Goal: Check status: Check status

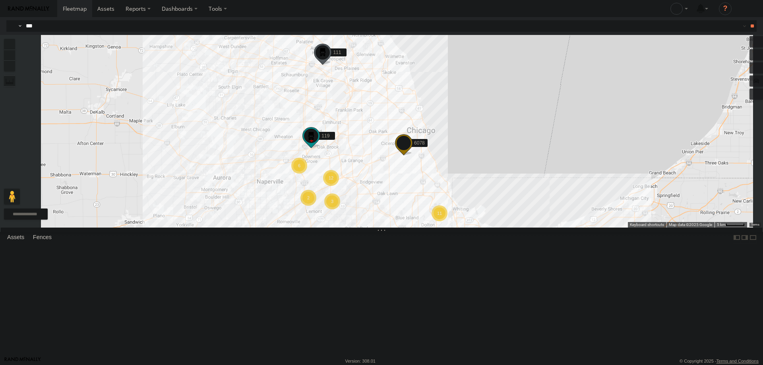
type input "***"
click at [748, 20] on input "**" at bounding box center [752, 26] width 9 height 12
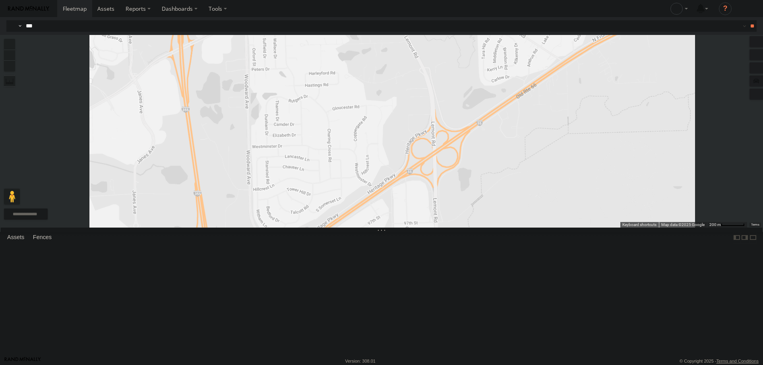
drag, startPoint x: 410, startPoint y: 251, endPoint x: 417, endPoint y: 145, distance: 105.5
click at [417, 146] on div "121- Elisha" at bounding box center [381, 131] width 763 height 193
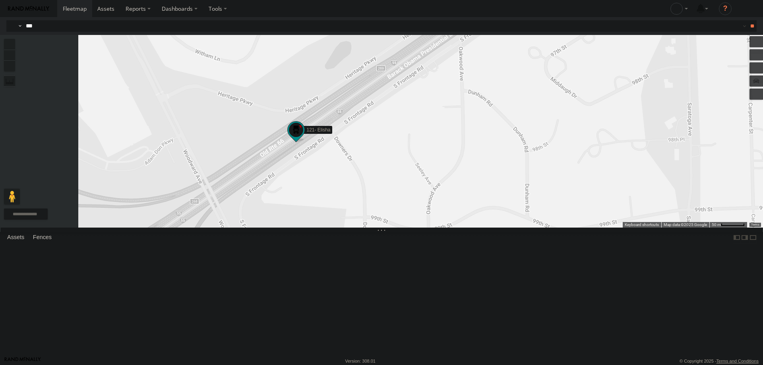
drag, startPoint x: 391, startPoint y: 218, endPoint x: 419, endPoint y: 221, distance: 28.8
click at [419, 221] on div "121- Elisha" at bounding box center [381, 131] width 763 height 193
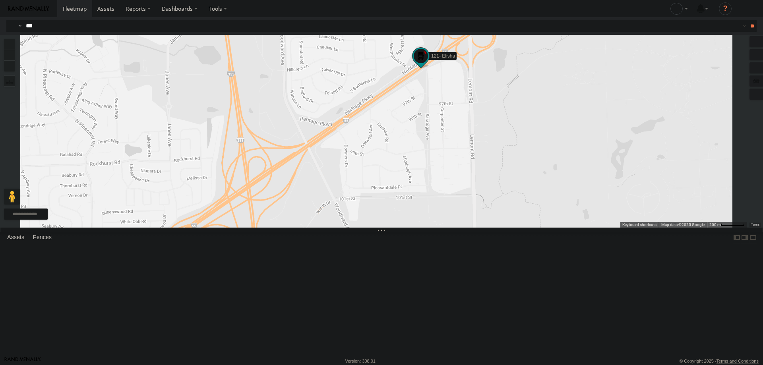
drag, startPoint x: 46, startPoint y: 28, endPoint x: -62, endPoint y: 32, distance: 108.2
click at [0, 32] on html at bounding box center [381, 182] width 763 height 365
click at [748, 20] on input "**" at bounding box center [752, 26] width 9 height 12
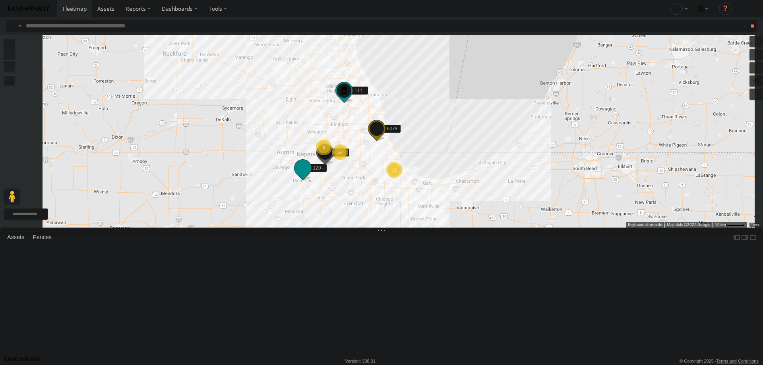
click at [310, 175] on span at bounding box center [303, 168] width 14 height 14
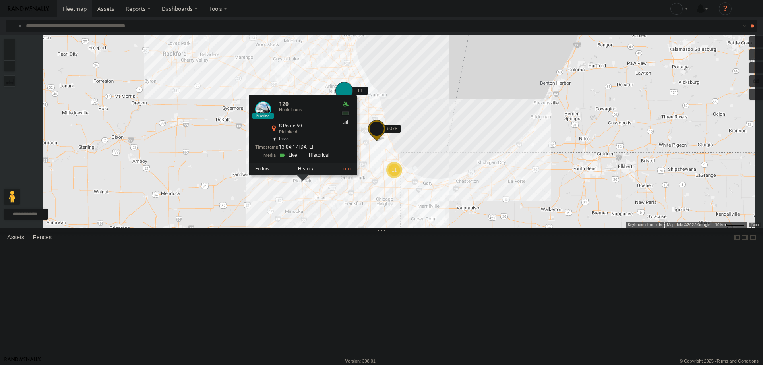
click at [351, 98] on span at bounding box center [344, 90] width 14 height 14
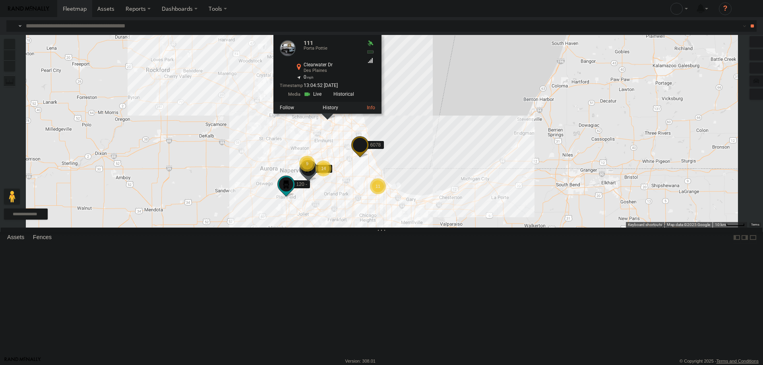
drag, startPoint x: 368, startPoint y: 244, endPoint x: 421, endPoint y: 251, distance: 52.9
click at [421, 228] on div "111 120 - 127 6078 [STREET_ADDRESS] 42.01266 , -87.91476 0 13:04:52 [DATE] 14 1…" at bounding box center [381, 131] width 763 height 193
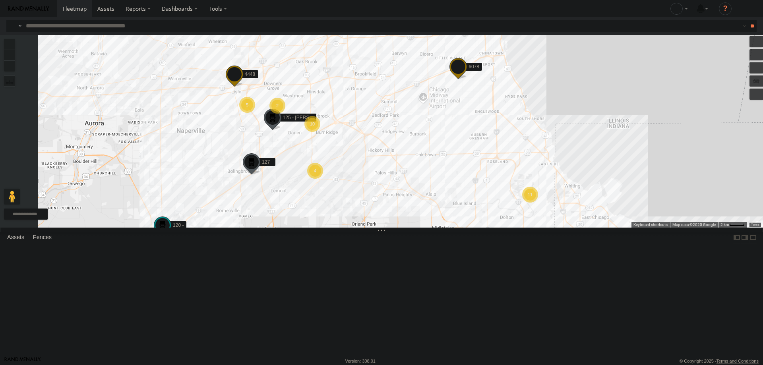
drag, startPoint x: 360, startPoint y: 193, endPoint x: 399, endPoint y: 199, distance: 39.1
click at [399, 199] on div "111 120 - 127 6078 [STREET_ADDRESS] 42.01266 , -87.91476 0 13:04:52 [DATE] 10 1…" at bounding box center [381, 131] width 763 height 193
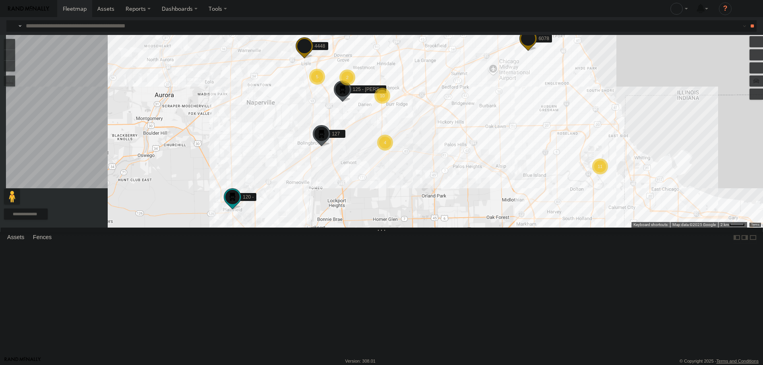
drag, startPoint x: 314, startPoint y: 235, endPoint x: 386, endPoint y: 205, distance: 78.1
click at [386, 205] on div "111 120 - 127 6078 [STREET_ADDRESS] 42.01266 , -87.91476 0 13:04:52 [DATE] 10 1…" at bounding box center [381, 131] width 763 height 193
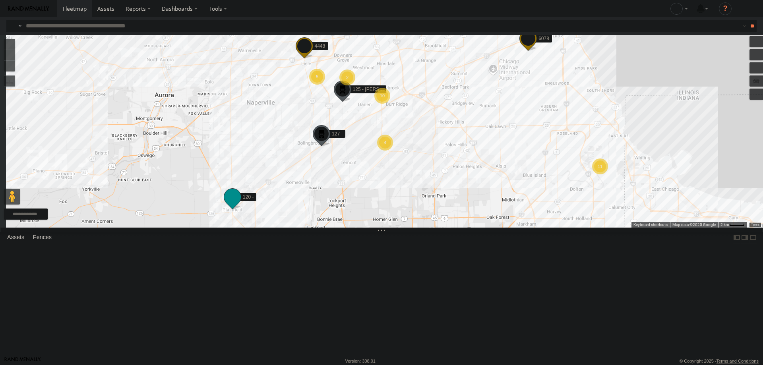
click at [240, 204] on span at bounding box center [232, 197] width 14 height 14
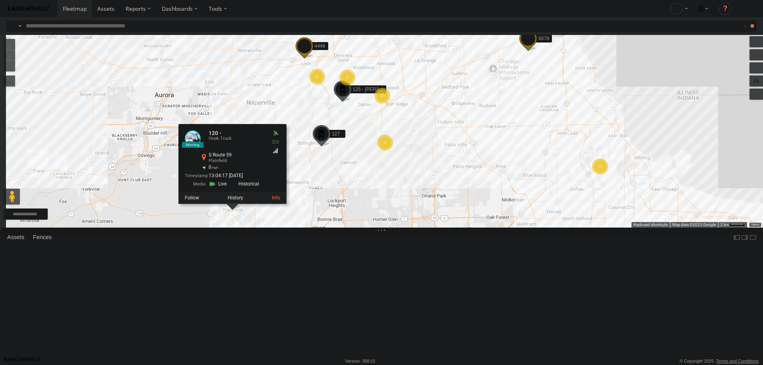
click at [402, 228] on div "111 120 - 127 6078 10 11 5 2 4 125 - [PERSON_NAME] 4448 120 - Hook [GEOGRAPHIC_…" at bounding box center [381, 131] width 763 height 193
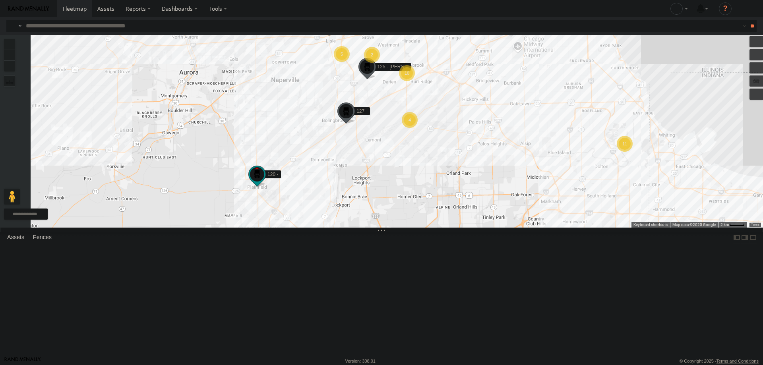
drag, startPoint x: 369, startPoint y: 258, endPoint x: 395, endPoint y: 234, distance: 35.4
click at [395, 228] on div "111 120 - 127 6078 10 11 5 2 4 125 - [PERSON_NAME] 4448" at bounding box center [381, 131] width 763 height 193
click at [264, 182] on span at bounding box center [257, 174] width 14 height 14
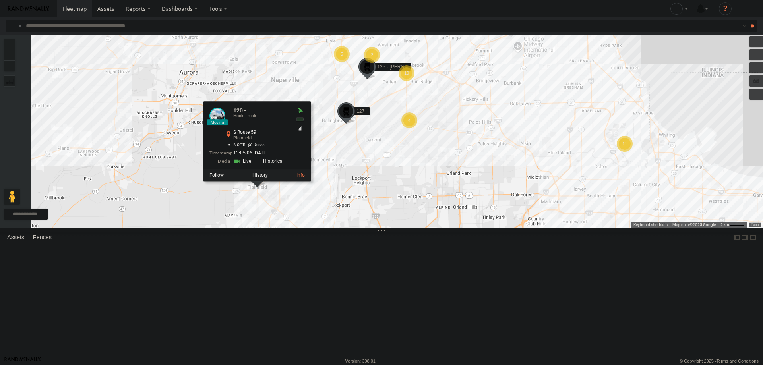
click at [440, 228] on div "111 120 - 127 6078 10 11 5 2 4 125 - [PERSON_NAME] 4448 120 - [GEOGRAPHIC_DATA]…" at bounding box center [381, 131] width 763 height 193
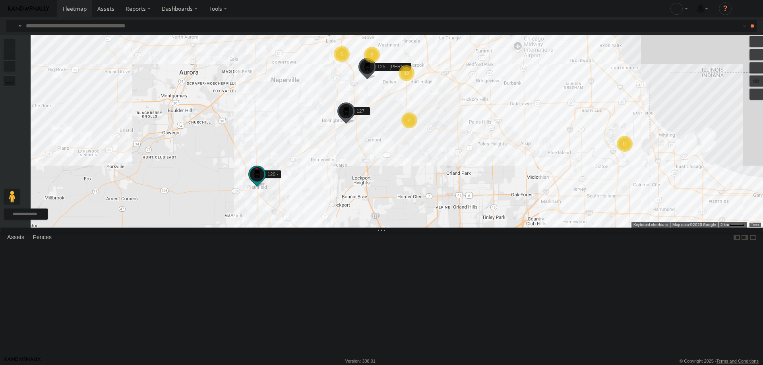
drag, startPoint x: 442, startPoint y: 340, endPoint x: 431, endPoint y: 371, distance: 32.9
click at [431, 365] on html at bounding box center [381, 182] width 763 height 365
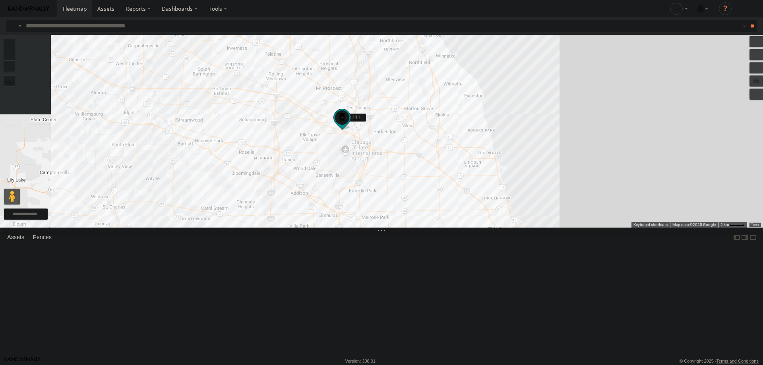
drag, startPoint x: 351, startPoint y: 202, endPoint x: 412, endPoint y: 142, distance: 85.4
click at [412, 142] on div "111 120 - 127 6078 10 11 5 2 4 125 - [PERSON_NAME] 4448" at bounding box center [381, 131] width 763 height 193
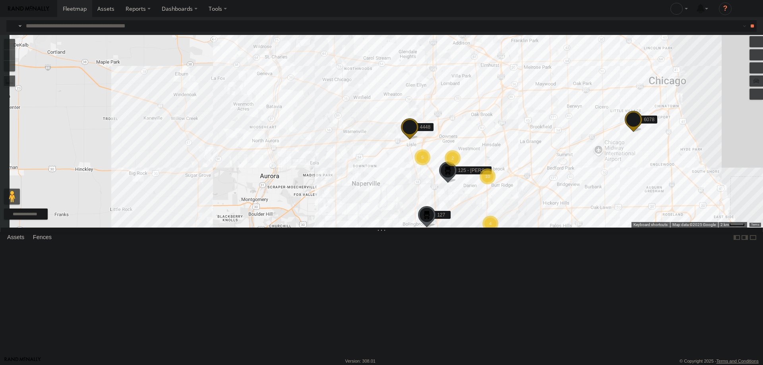
drag, startPoint x: 349, startPoint y: 192, endPoint x: 359, endPoint y: 122, distance: 70.3
click at [359, 132] on div "111 120 - 127 6078 10 11 5 2 4 125 - [PERSON_NAME] 4448" at bounding box center [381, 131] width 763 height 193
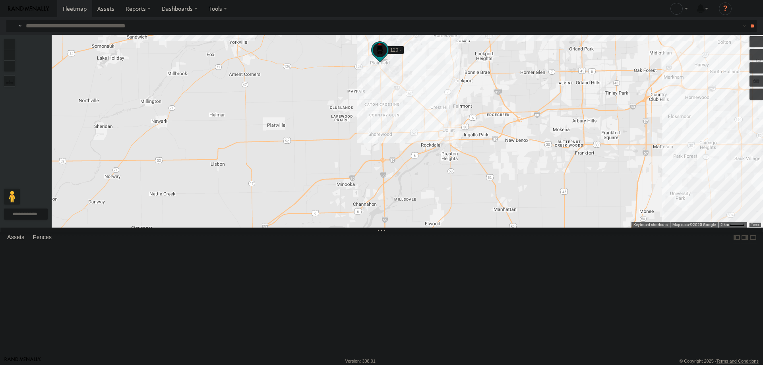
drag, startPoint x: 355, startPoint y: 132, endPoint x: 355, endPoint y: 146, distance: 14.7
click at [355, 146] on div "111 120 - 127 6078 10 11 5 2 4 125 - [PERSON_NAME] 4448" at bounding box center [381, 131] width 763 height 193
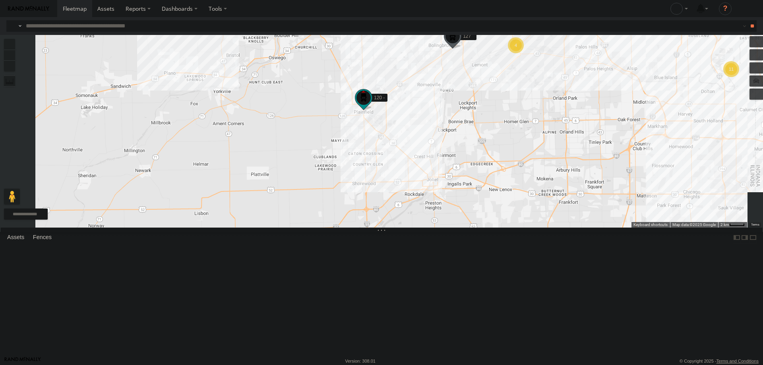
drag, startPoint x: 526, startPoint y: 182, endPoint x: 525, endPoint y: 221, distance: 39.4
click at [525, 221] on div "111 120 - 127 6078 10 11 5 2 4 125 - [PERSON_NAME] 4448" at bounding box center [381, 131] width 763 height 193
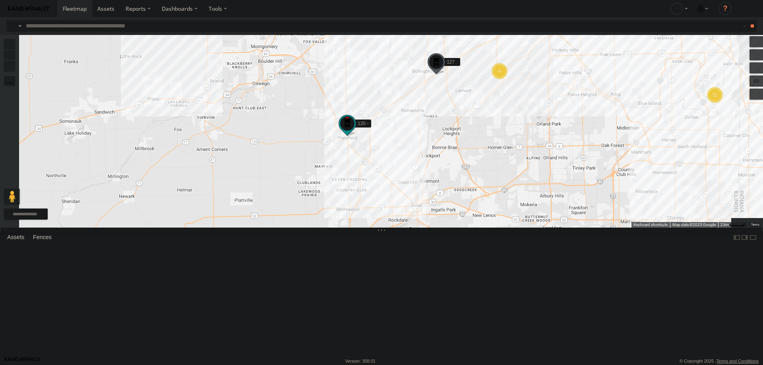
drag, startPoint x: 441, startPoint y: 154, endPoint x: 424, endPoint y: 139, distance: 21.9
click at [424, 139] on div "111 120 - 127 6078 10 11 5 2 4 125 - [PERSON_NAME] 4448" at bounding box center [381, 131] width 763 height 193
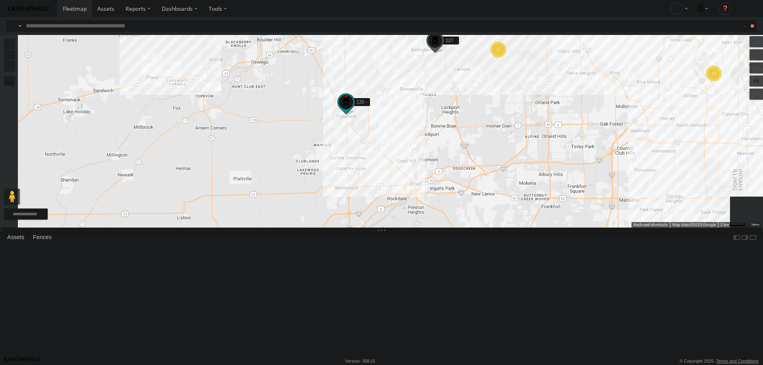
drag, startPoint x: 487, startPoint y: 198, endPoint x: 486, endPoint y: 173, distance: 25.1
click at [486, 173] on div "111 120 - 127 6078 10 11 5 2 4 125 - [PERSON_NAME] 4448" at bounding box center [381, 131] width 763 height 193
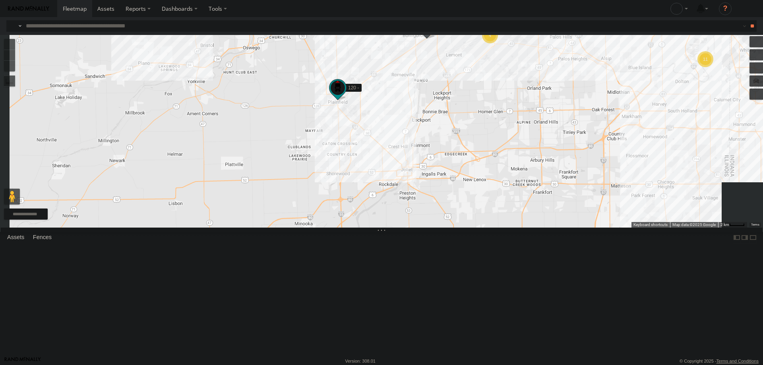
drag, startPoint x: 485, startPoint y: 223, endPoint x: 477, endPoint y: 207, distance: 18.1
click at [477, 207] on div "111 120 - 127 6078 10 11 5 2 4 125 - [PERSON_NAME] 4448" at bounding box center [381, 131] width 763 height 193
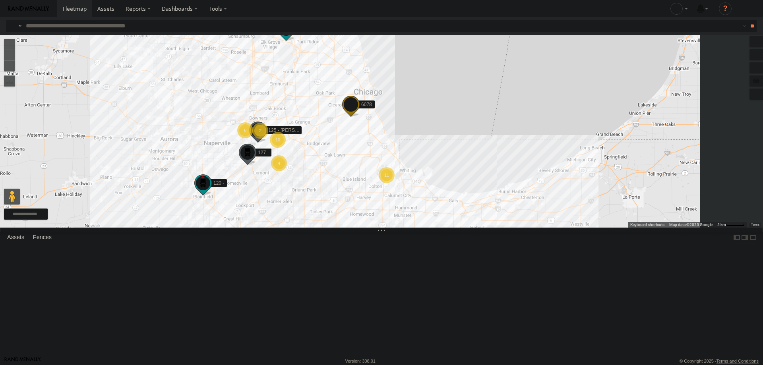
drag, startPoint x: 600, startPoint y: 100, endPoint x: 380, endPoint y: 258, distance: 271.0
click at [380, 228] on div "111 120 - 127 6078 125 - [PERSON_NAME] 10 11 6 2 4" at bounding box center [381, 131] width 763 height 193
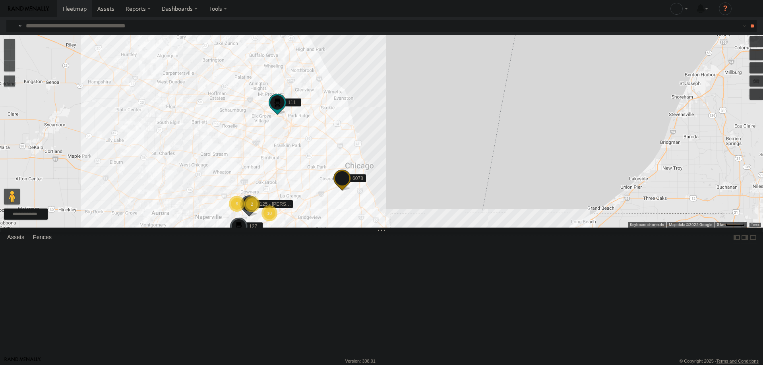
drag, startPoint x: 355, startPoint y: 192, endPoint x: 449, endPoint y: 200, distance: 94.5
click at [449, 200] on div "111 120 - 127 6078 125 - [PERSON_NAME] 10 11 6 2 4" at bounding box center [381, 131] width 763 height 193
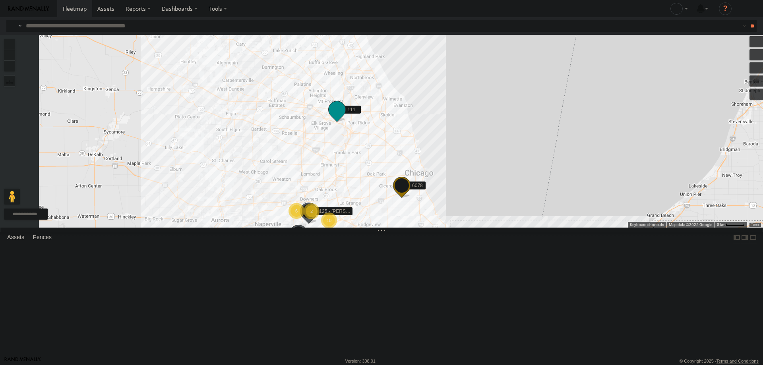
click at [344, 117] on span at bounding box center [337, 110] width 14 height 14
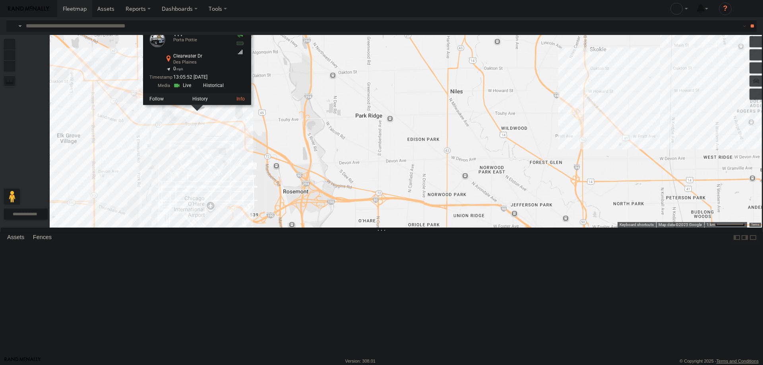
click at [447, 190] on div "111 120 - 127 6078 125 - [PERSON_NAME] 111 [GEOGRAPHIC_DATA] 42.01266 , -87.914…" at bounding box center [381, 131] width 763 height 193
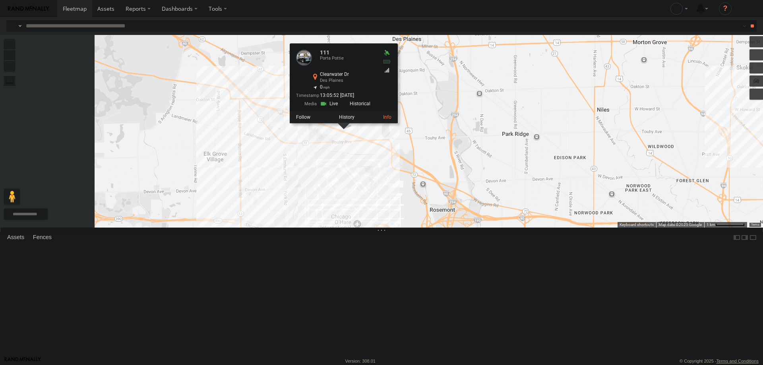
click at [527, 189] on div "111 120 - 127 6078 125 - [PERSON_NAME] 111 [GEOGRAPHIC_DATA] 42.01266 , -87.914…" at bounding box center [381, 131] width 763 height 193
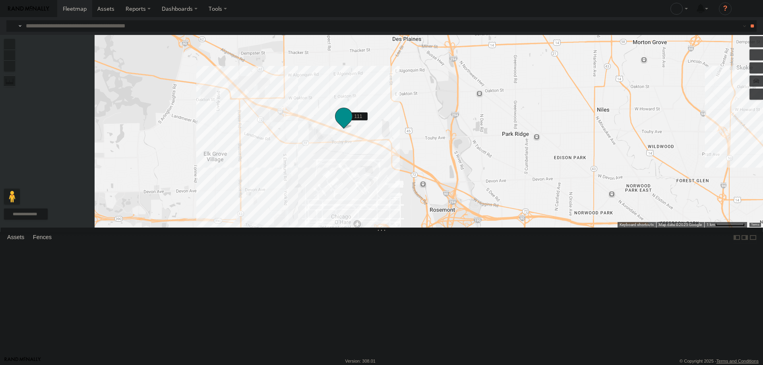
click at [351, 124] on span at bounding box center [344, 116] width 14 height 14
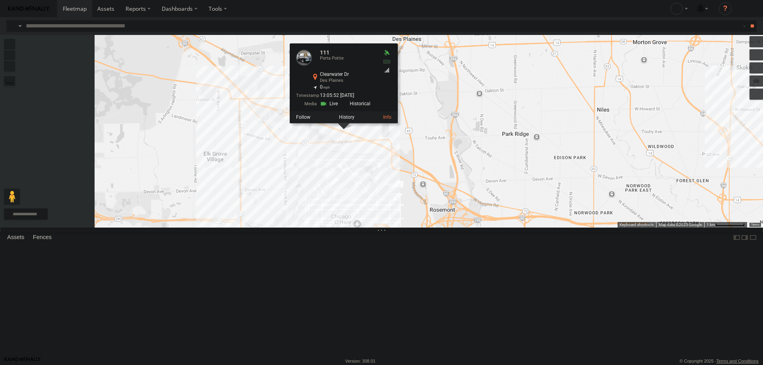
click at [465, 209] on div "111 120 - 127 6078 125 - [PERSON_NAME] 111 [GEOGRAPHIC_DATA] 42.01266 , -87.914…" at bounding box center [381, 131] width 763 height 193
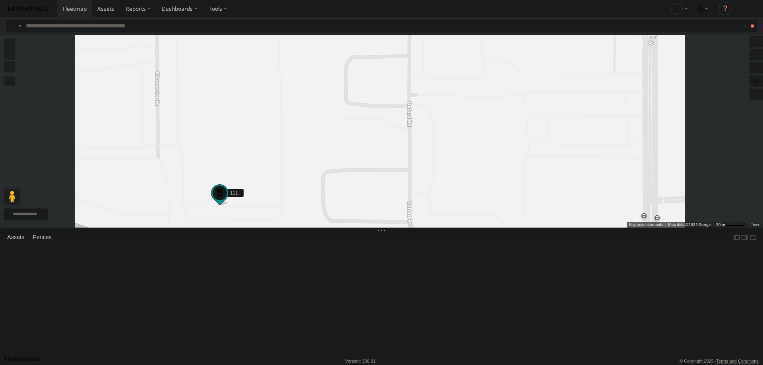
drag, startPoint x: 331, startPoint y: 263, endPoint x: 388, endPoint y: 153, distance: 123.4
click at [388, 153] on div "111 120 - 127 6078 125 - [PERSON_NAME]" at bounding box center [381, 131] width 763 height 193
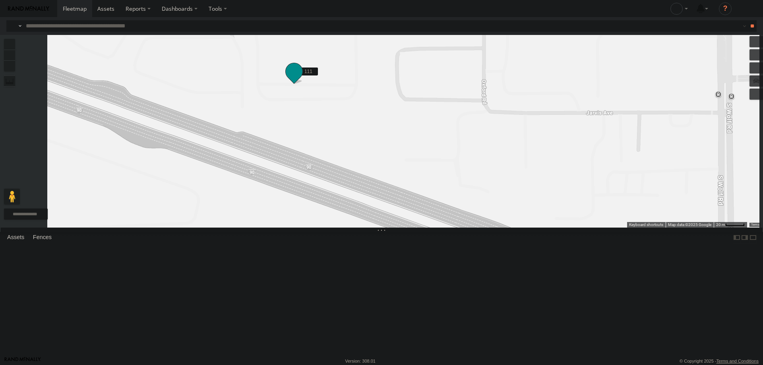
click at [301, 78] on span at bounding box center [294, 71] width 14 height 14
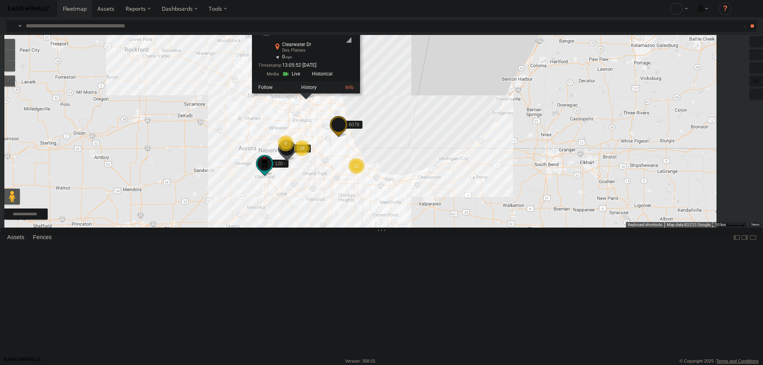
click at [393, 174] on div "111 120 - 127 6078 [STREET_ADDRESS] 42.01266 , -87.91476 0 13:05:52 [DATE] 14 1…" at bounding box center [381, 131] width 763 height 193
